Goal: Information Seeking & Learning: Learn about a topic

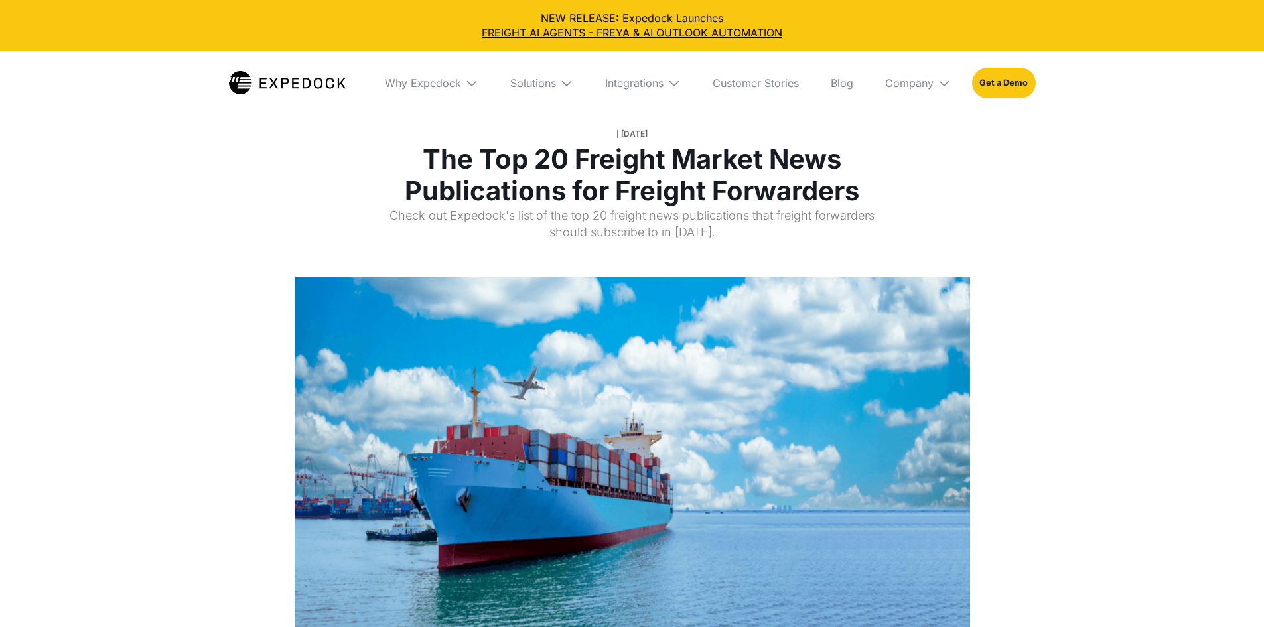
select select
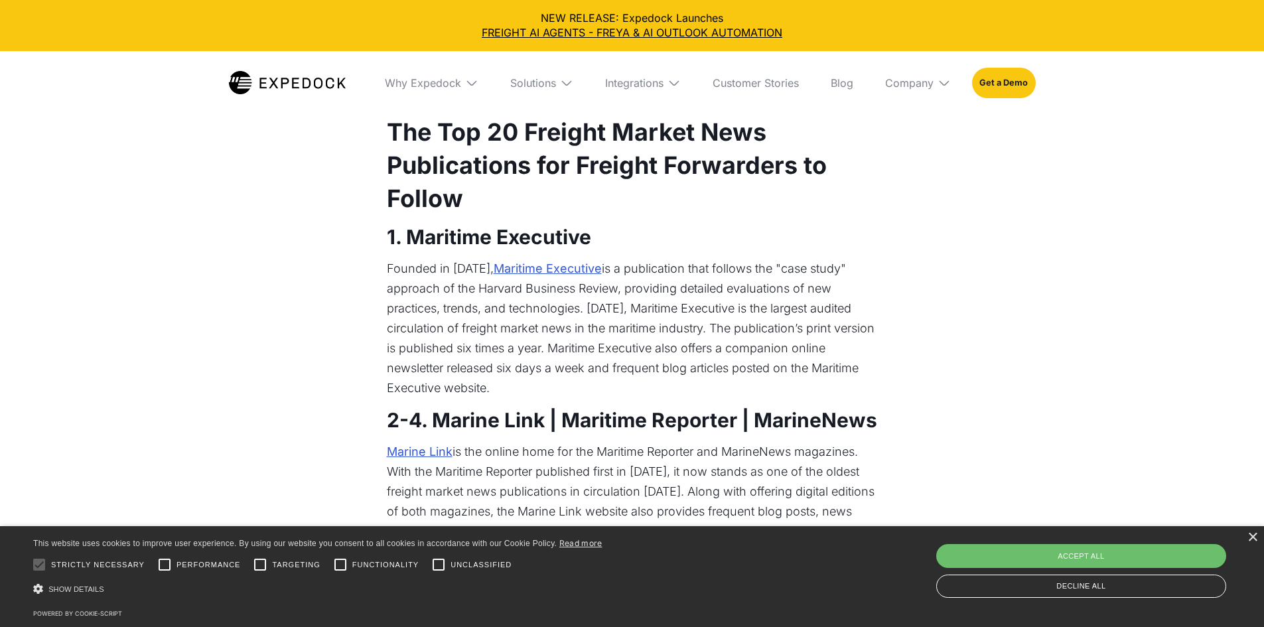
scroll to position [885, 0]
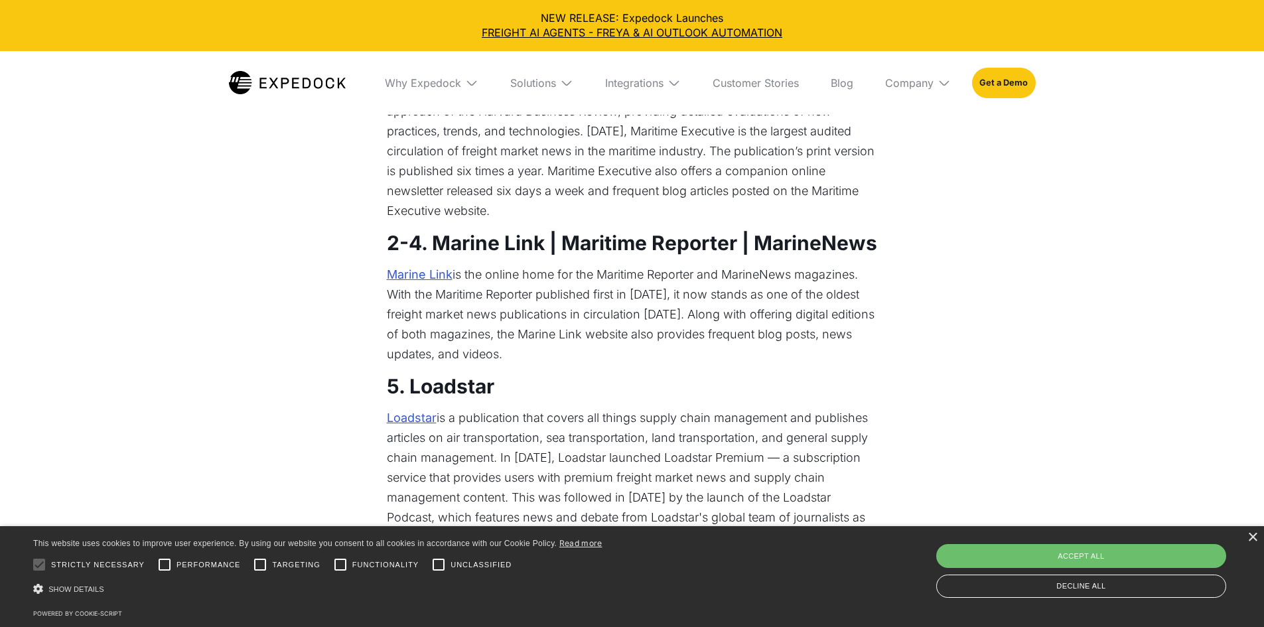
click at [559, 102] on link "Maritime Executive" at bounding box center [548, 92] width 108 height 20
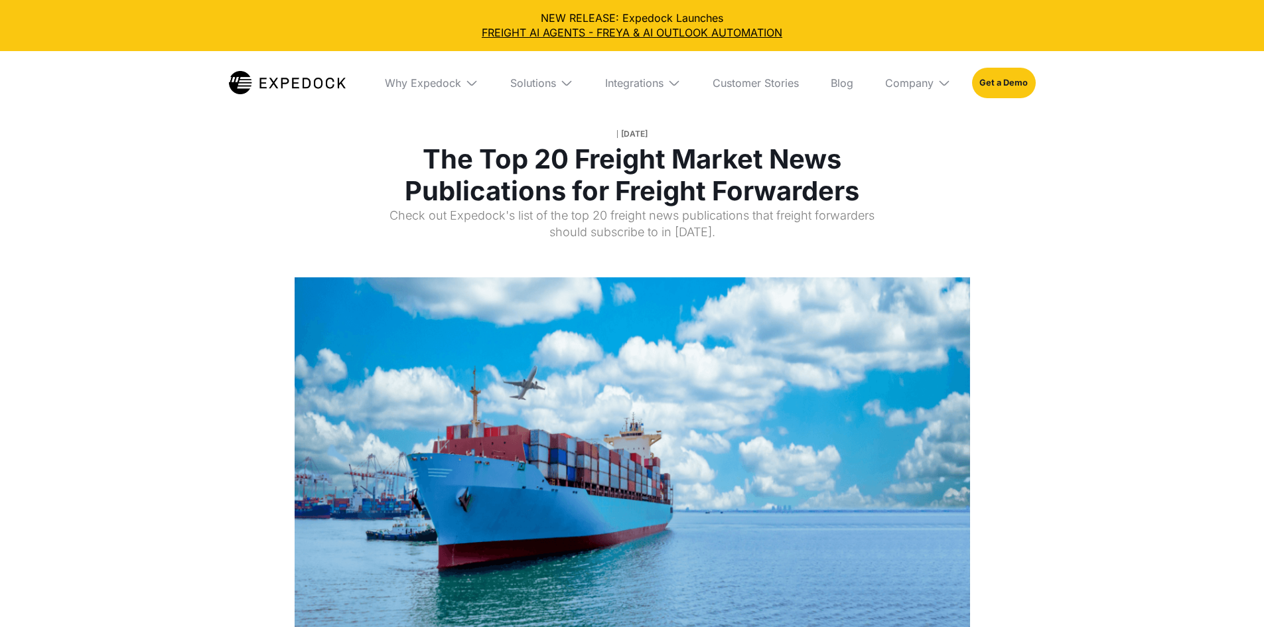
select select
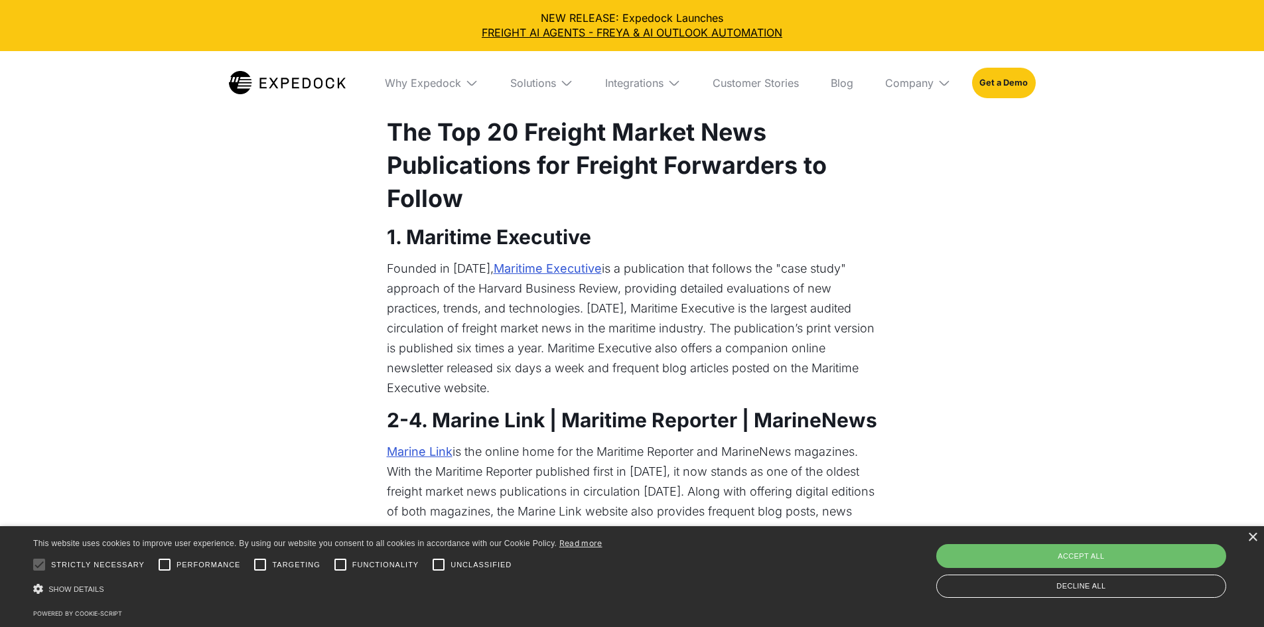
scroll to position [885, 0]
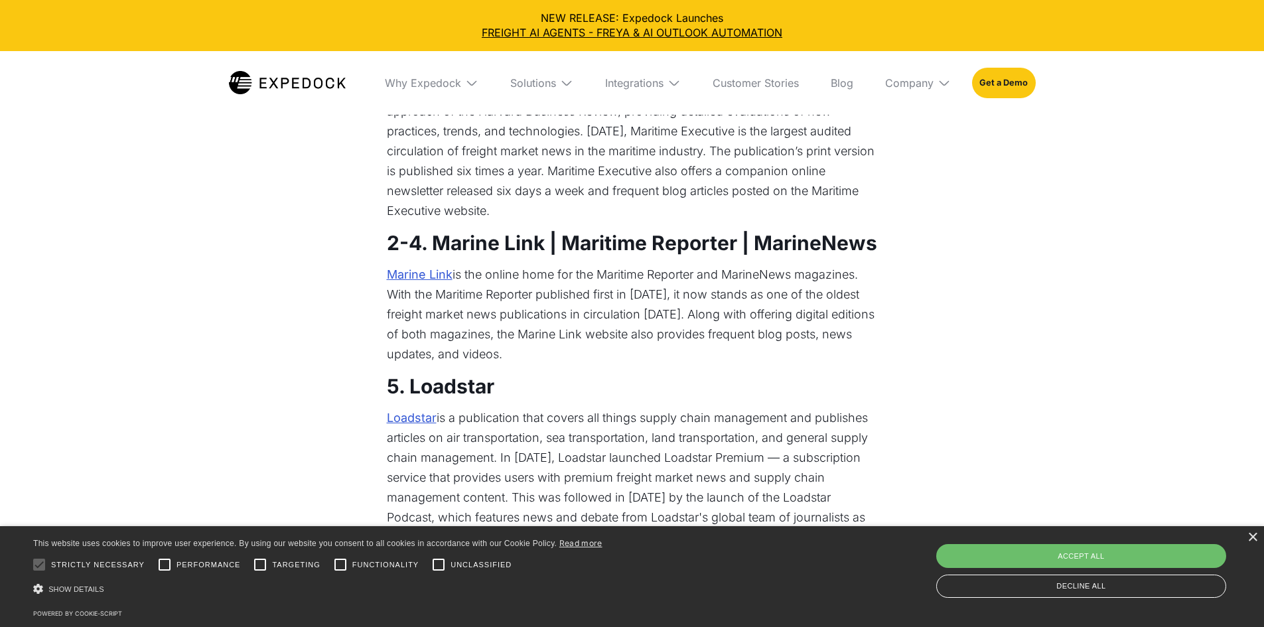
click at [440, 285] on link "Marine Link" at bounding box center [420, 275] width 66 height 20
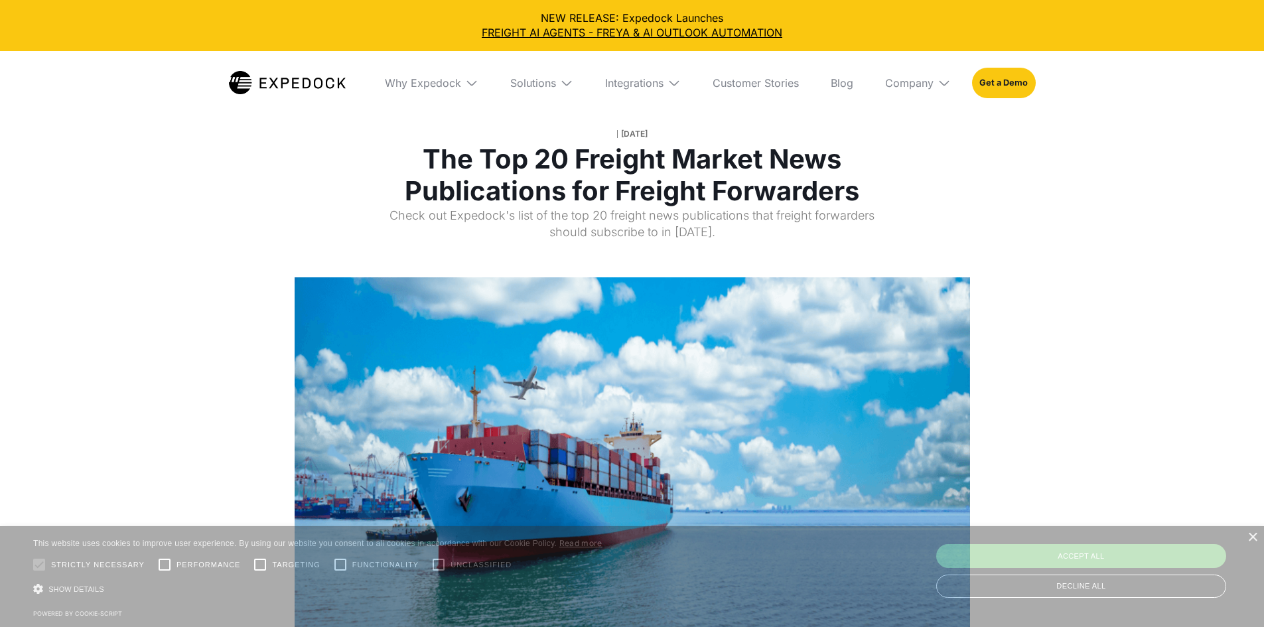
select select
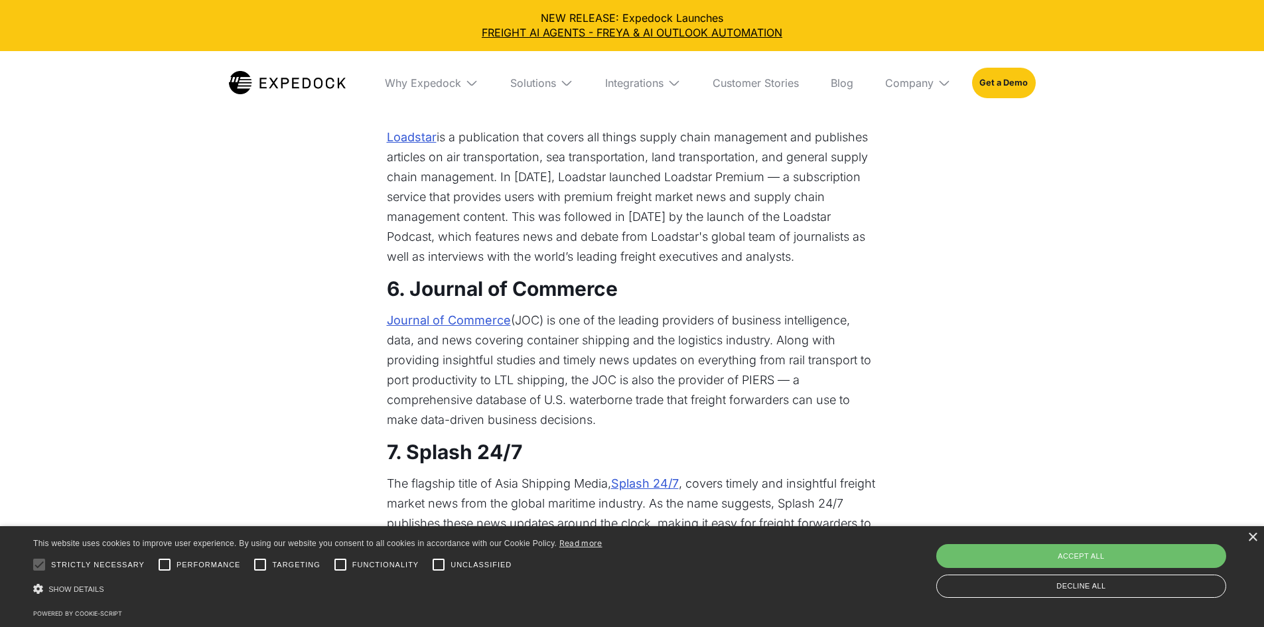
scroll to position [1062, 0]
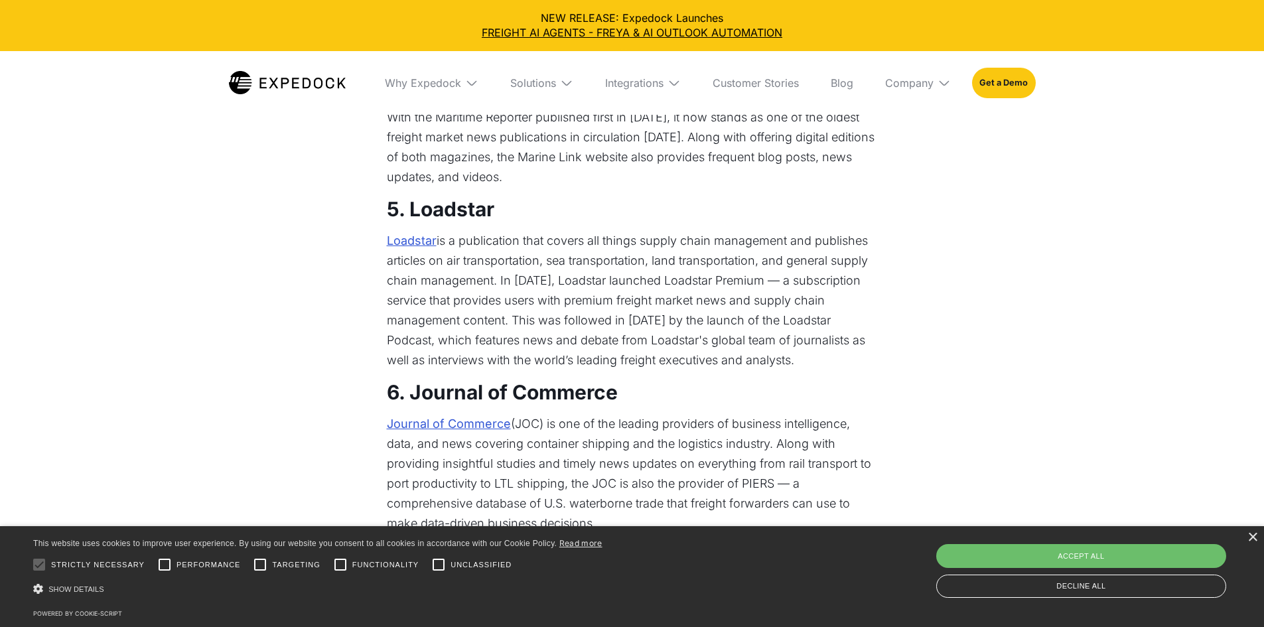
click at [425, 251] on link "Loadstar" at bounding box center [412, 241] width 50 height 20
